Goal: Information Seeking & Learning: Learn about a topic

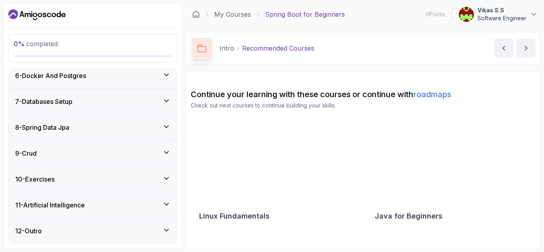
scroll to position [203, 0]
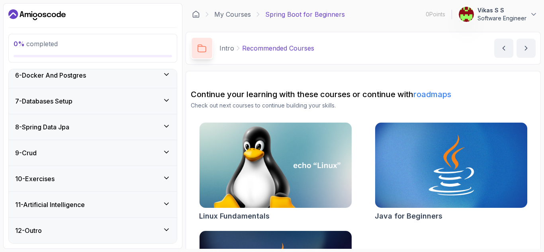
click at [169, 207] on icon at bounding box center [166, 204] width 8 height 8
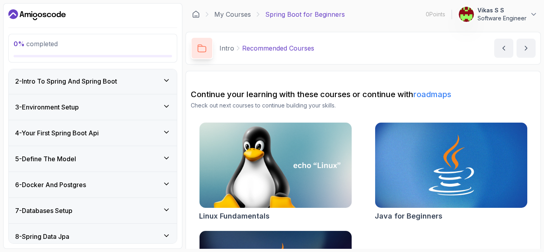
scroll to position [0, 0]
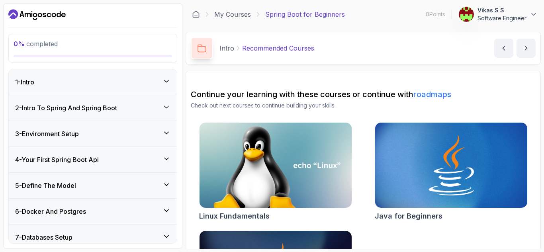
click at [145, 113] on div "2 - Intro To Spring And Spring Boot" at bounding box center [93, 107] width 168 height 25
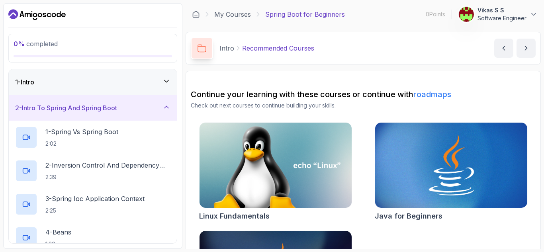
click at [157, 83] on div "1 - Intro" at bounding box center [92, 82] width 155 height 10
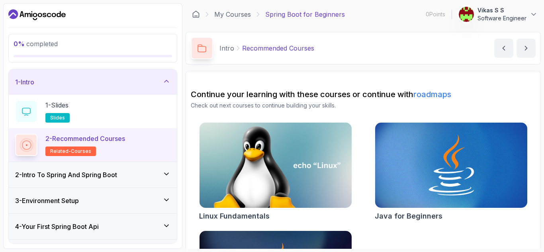
click at [76, 149] on span "related-courses" at bounding box center [70, 151] width 41 height 6
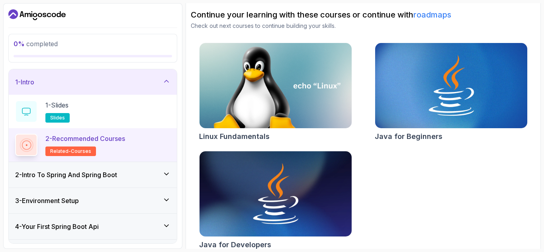
scroll to position [89, 0]
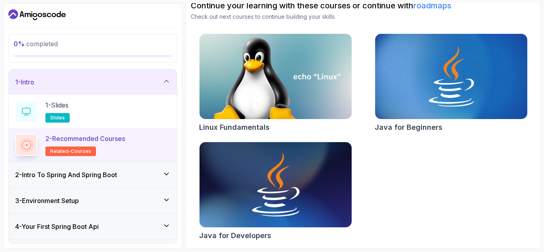
click at [307, 196] on img at bounding box center [276, 185] width 160 height 90
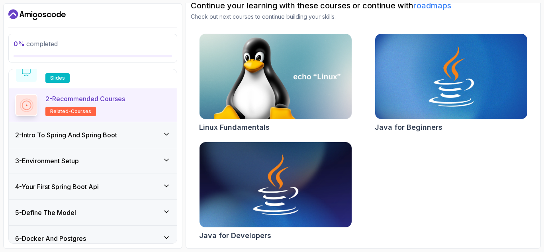
click at [87, 138] on h3 "2 - Intro To Spring And Spring Boot" at bounding box center [66, 135] width 102 height 10
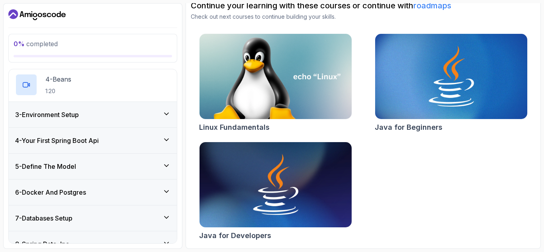
scroll to position [233, 0]
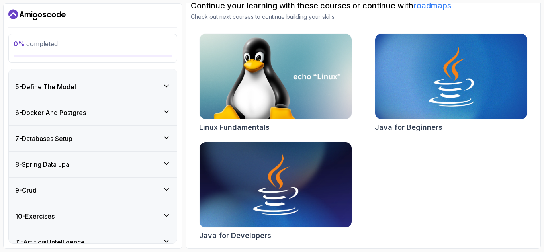
click at [134, 116] on div "6 - Docker And Postgres" at bounding box center [92, 113] width 155 height 10
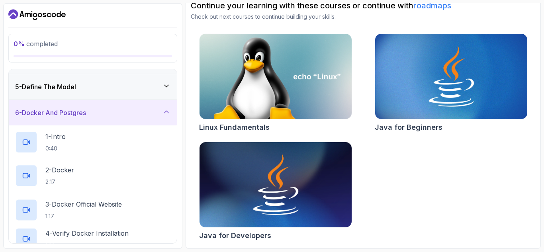
scroll to position [99, 0]
click at [155, 92] on div "5 - Define The Model" at bounding box center [93, 86] width 168 height 25
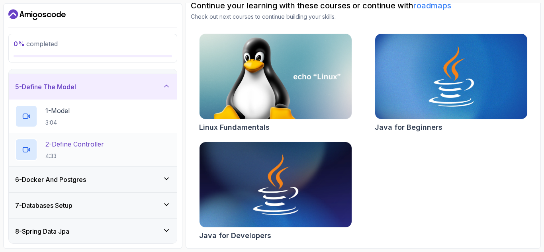
click at [104, 143] on p "2 - Define Controller" at bounding box center [74, 144] width 59 height 10
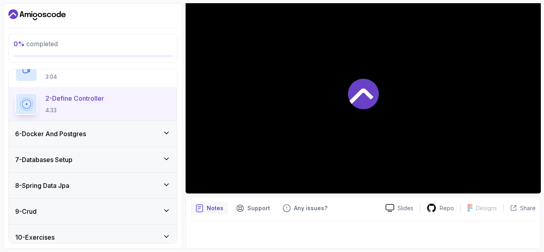
scroll to position [178, 0]
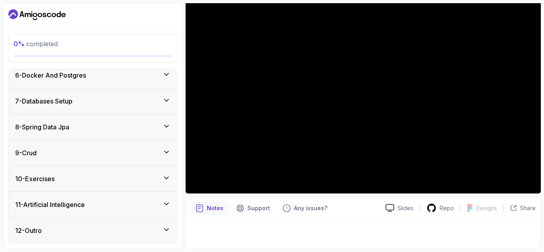
click at [158, 177] on div "10 - Exercises" at bounding box center [92, 179] width 155 height 10
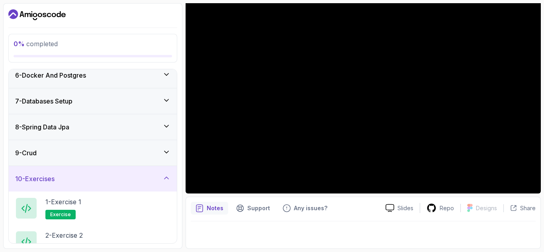
scroll to position [237, 0]
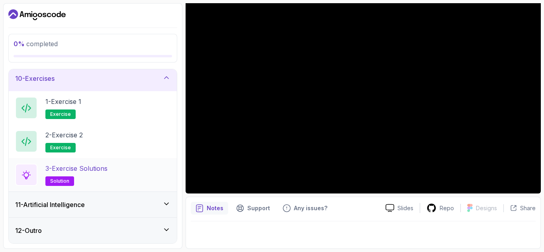
click at [54, 187] on div "3 - Exercise Solutions solution" at bounding box center [93, 174] width 168 height 33
click at [80, 178] on h2 "3 - Exercise Solutions solution" at bounding box center [76, 175] width 62 height 22
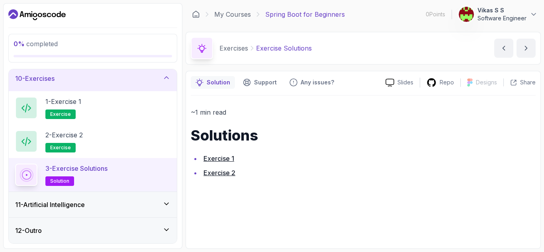
click at [218, 161] on link "Exercise 1" at bounding box center [218, 159] width 31 height 8
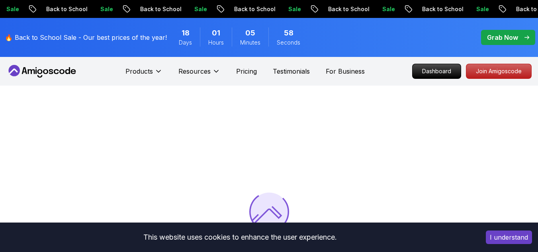
click at [510, 239] on button "I understand" at bounding box center [509, 238] width 46 height 14
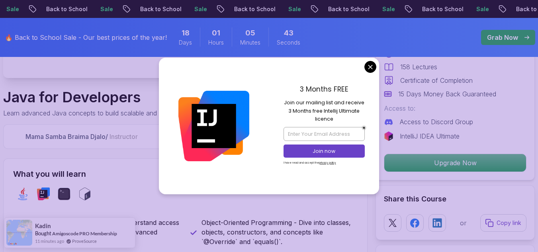
scroll to position [239, 0]
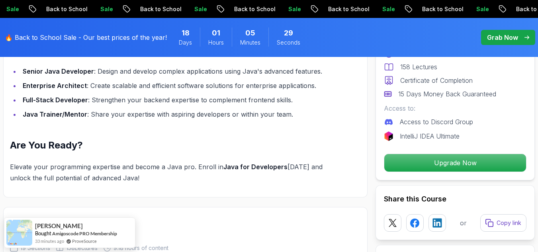
scroll to position [876, 0]
